Goal: Task Accomplishment & Management: Use online tool/utility

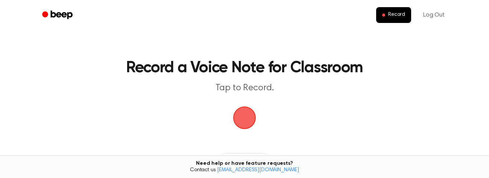
click at [236, 118] on span "button" at bounding box center [244, 117] width 32 height 32
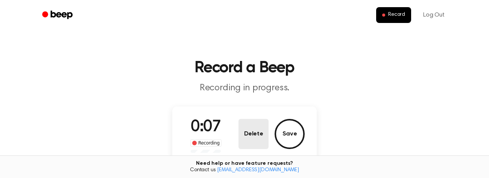
click at [255, 129] on button "Delete" at bounding box center [253, 134] width 30 height 30
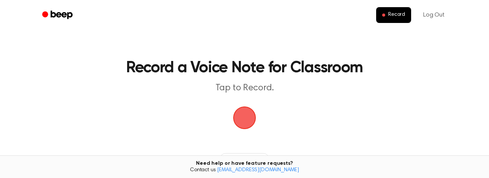
click at [246, 120] on span "button" at bounding box center [244, 117] width 36 height 36
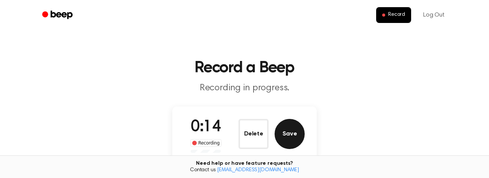
click at [278, 134] on button "Save" at bounding box center [289, 134] width 30 height 30
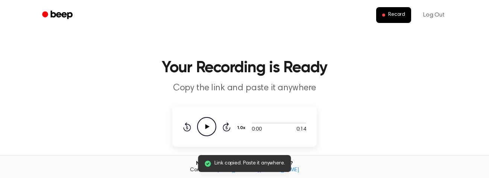
click at [202, 124] on icon "Play Audio" at bounding box center [206, 126] width 19 height 19
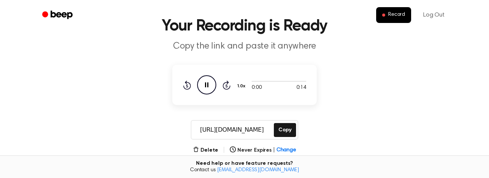
scroll to position [0, 0]
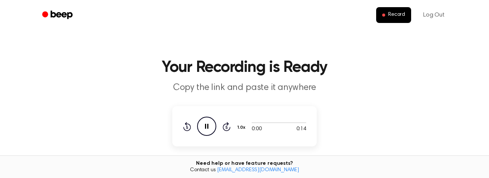
click at [208, 124] on icon "Pause Audio" at bounding box center [206, 126] width 19 height 19
click at [208, 124] on icon "Play Audio" at bounding box center [206, 126] width 19 height 19
click at [208, 124] on icon "Pause Audio" at bounding box center [206, 126] width 19 height 19
click at [208, 124] on icon "Play Audio" at bounding box center [206, 126] width 19 height 19
click at [180, 125] on div "0:00 0:14 1.0x Rewind 5 seconds Pause Audio Skip 5 seconds" at bounding box center [244, 126] width 144 height 40
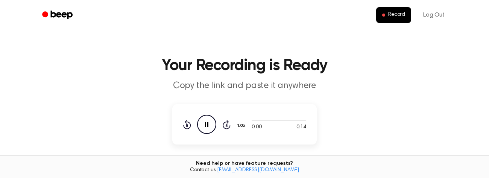
scroll to position [0, 0]
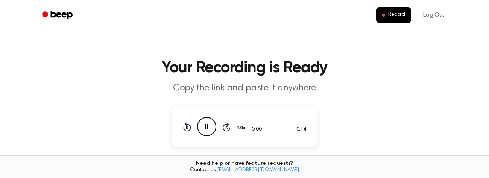
click at [204, 129] on icon "Pause Audio" at bounding box center [206, 126] width 19 height 19
click at [204, 129] on icon "Play Audio" at bounding box center [206, 126] width 19 height 19
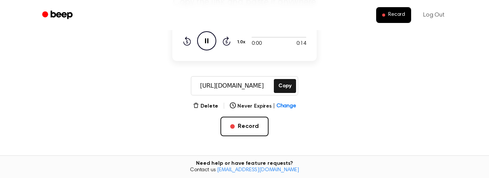
scroll to position [95, 0]
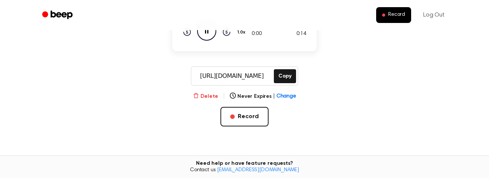
click at [210, 92] on button "Delete" at bounding box center [205, 96] width 25 height 8
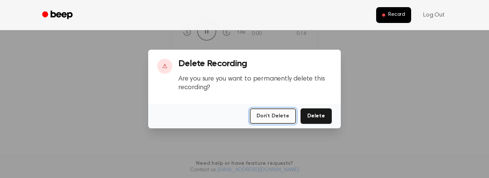
click at [289, 117] on button "Don't Delete" at bounding box center [273, 115] width 46 height 15
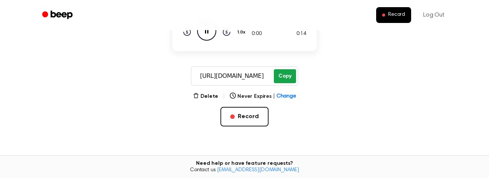
click at [283, 82] on button "Copy" at bounding box center [285, 76] width 22 height 14
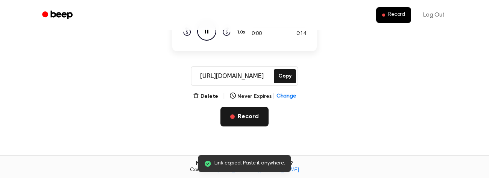
scroll to position [0, 0]
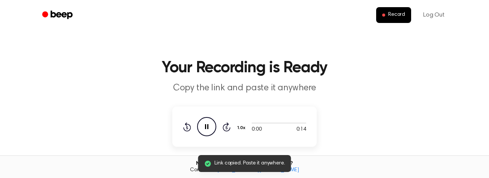
click at [226, 127] on icon "Skip 5 seconds" at bounding box center [226, 127] width 8 height 10
click at [189, 127] on icon "Rewind 5 seconds" at bounding box center [187, 127] width 8 height 10
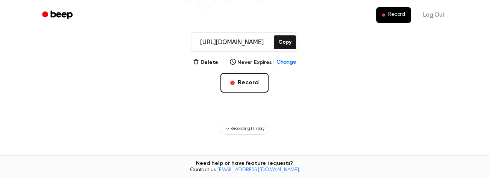
scroll to position [129, 0]
click at [262, 128] on span "Recording History" at bounding box center [247, 129] width 34 height 7
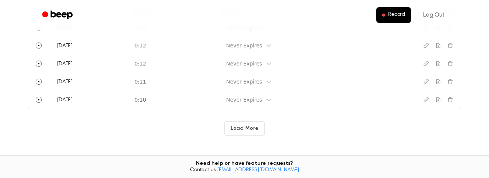
scroll to position [304, 0]
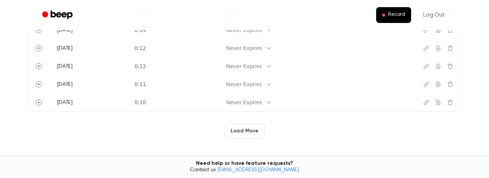
click at [246, 130] on button "Load More" at bounding box center [244, 131] width 41 height 15
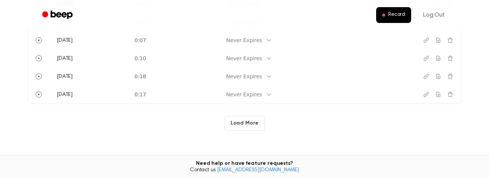
scroll to position [673, 0]
click at [241, 127] on button "Load More" at bounding box center [244, 122] width 41 height 15
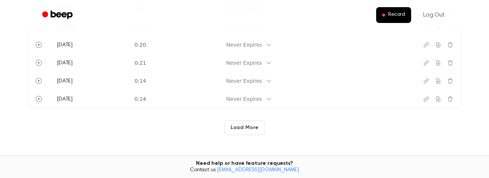
click at [249, 135] on button "Load More" at bounding box center [244, 127] width 41 height 15
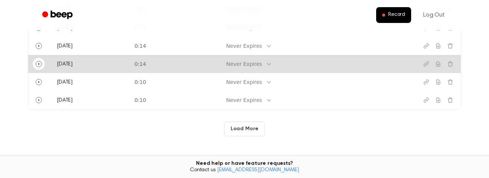
click at [41, 67] on icon "Play" at bounding box center [39, 64] width 6 height 6
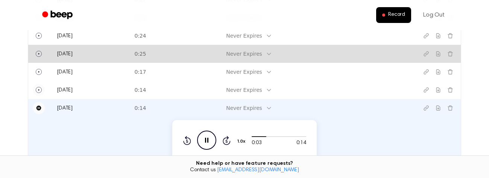
scroll to position [1344, 0]
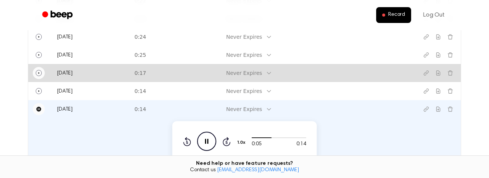
click at [39, 76] on icon "Play" at bounding box center [39, 73] width 6 height 6
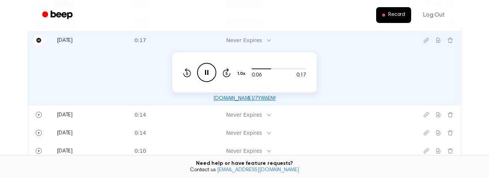
scroll to position [1373, 0]
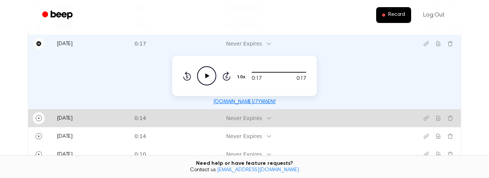
click at [39, 121] on icon "Play" at bounding box center [39, 118] width 6 height 6
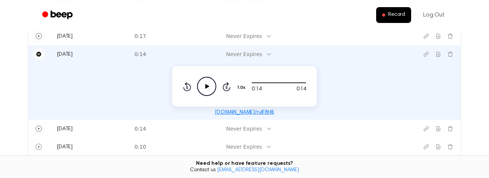
scroll to position [1544, 0]
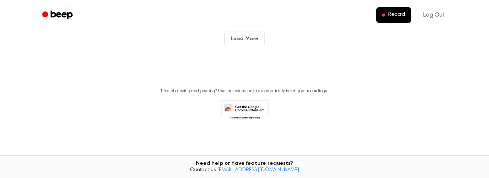
click at [256, 33] on button "Load More" at bounding box center [244, 39] width 41 height 15
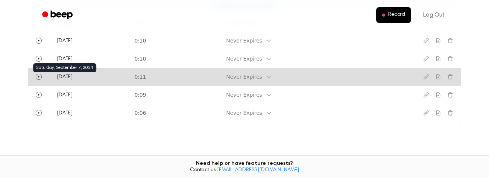
scroll to position [1485, 0]
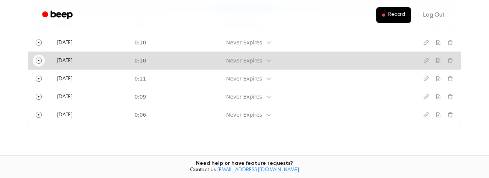
click at [37, 64] on icon "Play" at bounding box center [39, 61] width 6 height 6
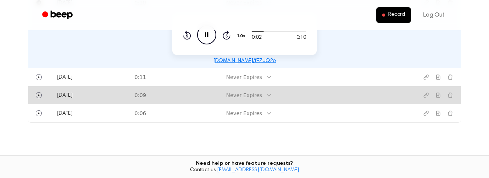
scroll to position [1487, 0]
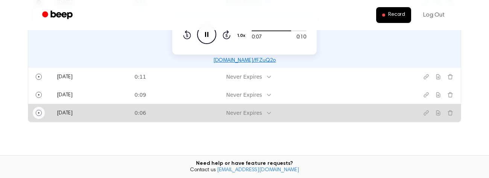
click at [40, 116] on icon "Play" at bounding box center [39, 113] width 6 height 6
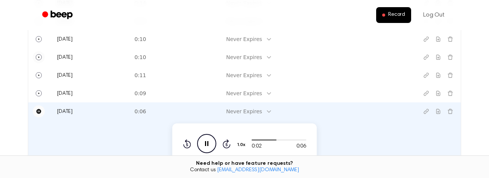
scroll to position [1430, 0]
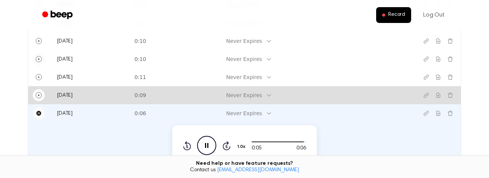
click at [33, 101] on button "Play" at bounding box center [39, 95] width 12 height 12
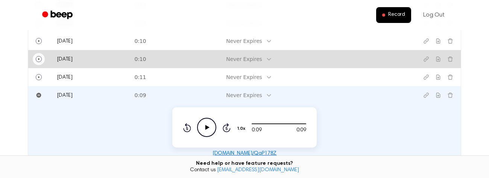
click at [39, 65] on button "Play" at bounding box center [39, 59] width 12 height 12
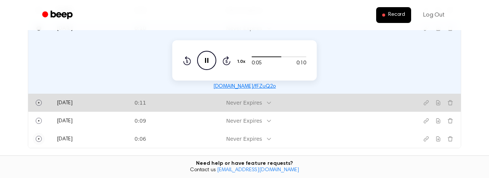
scroll to position [1461, 0]
click at [39, 105] on icon "Play" at bounding box center [39, 102] width 6 height 6
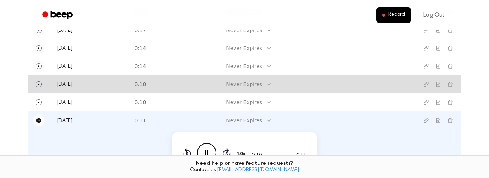
scroll to position [1377, 0]
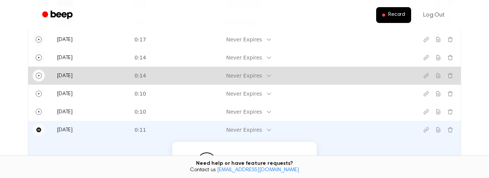
click at [40, 79] on icon "Play" at bounding box center [39, 76] width 6 height 6
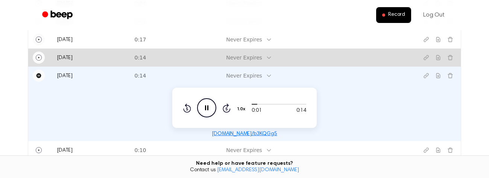
scroll to position [1372, 0]
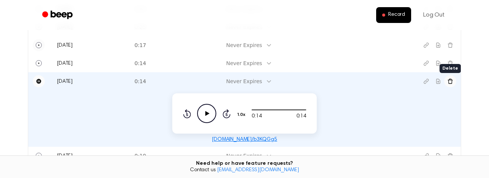
click at [448, 84] on icon "Delete recording" at bounding box center [450, 81] width 6 height 6
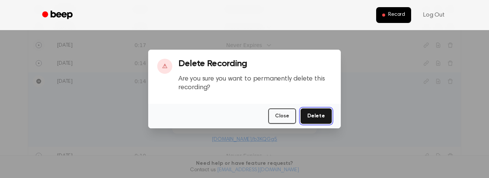
click at [321, 113] on button "Delete" at bounding box center [315, 115] width 31 height 15
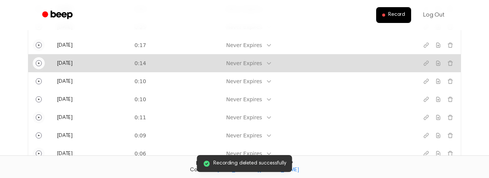
click at [39, 69] on button "Play" at bounding box center [39, 63] width 12 height 12
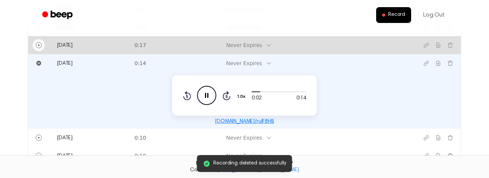
click at [37, 48] on icon "Play" at bounding box center [39, 45] width 6 height 6
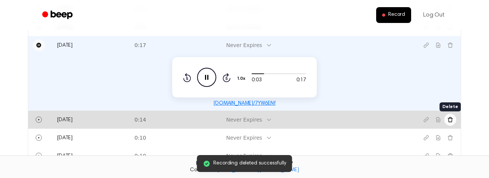
click at [451, 123] on icon "Delete recording" at bounding box center [450, 120] width 6 height 6
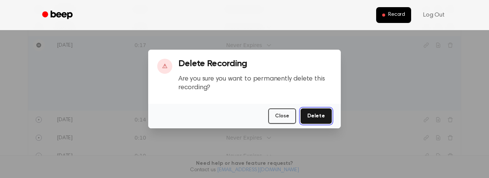
click at [321, 115] on button "Delete" at bounding box center [315, 115] width 31 height 15
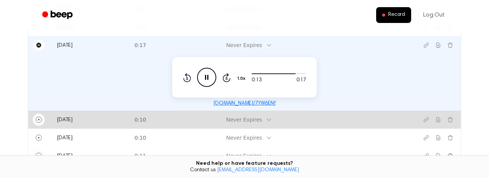
click at [37, 123] on icon "Play" at bounding box center [39, 120] width 6 height 6
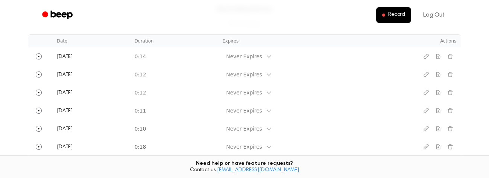
scroll to position [279, 0]
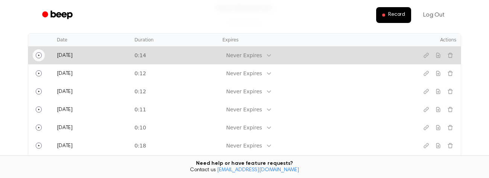
click at [39, 56] on button "Play" at bounding box center [39, 55] width 12 height 12
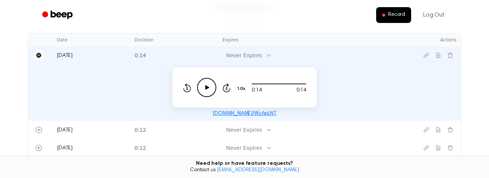
click at [40, 56] on button "Pause" at bounding box center [39, 55] width 12 height 12
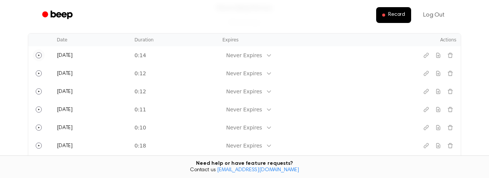
click at [40, 56] on button "Play" at bounding box center [39, 55] width 12 height 12
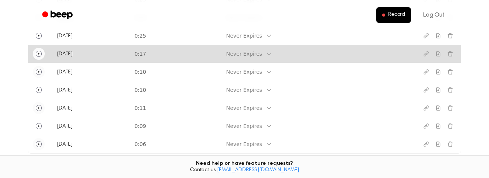
click at [37, 57] on icon "Play" at bounding box center [39, 54] width 6 height 6
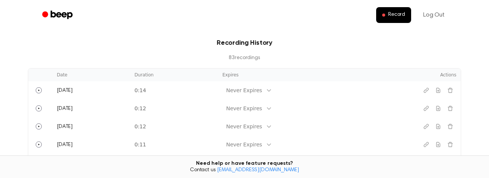
scroll to position [246, 0]
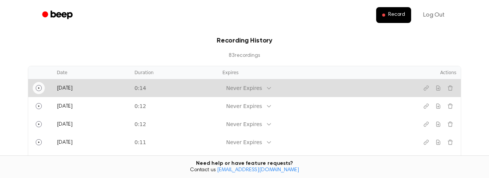
click at [41, 86] on icon "Play" at bounding box center [39, 88] width 6 height 6
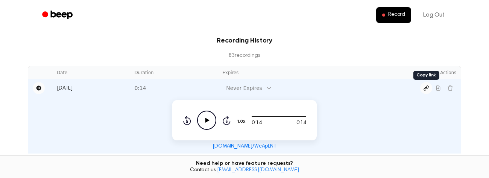
click at [424, 88] on icon "Copy link" at bounding box center [426, 88] width 6 height 6
